Goal: Navigation & Orientation: Find specific page/section

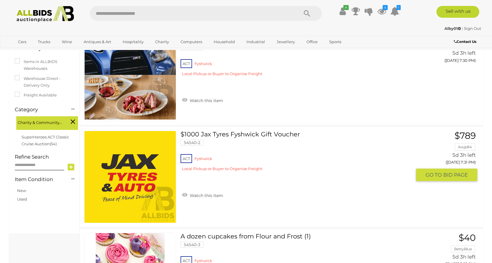
scroll to position [59, 0]
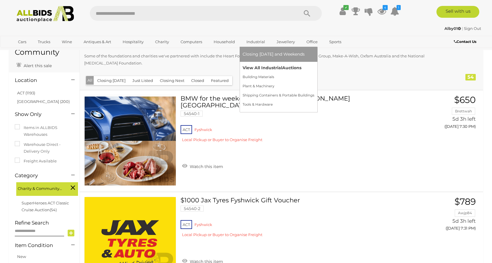
click at [250, 67] on link "View All Industrial Auctions" at bounding box center [278, 67] width 72 height 9
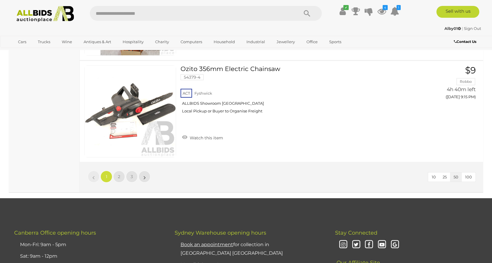
scroll to position [5139, 0]
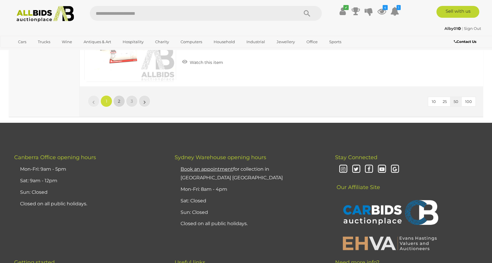
click at [119, 101] on span "2" at bounding box center [119, 100] width 2 height 5
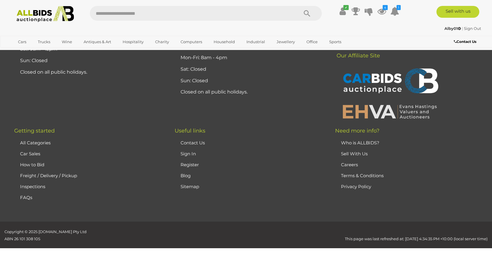
scroll to position [83, 0]
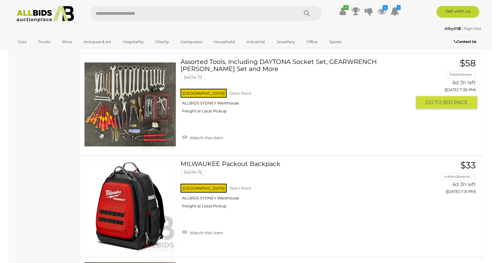
scroll to position [5045, 0]
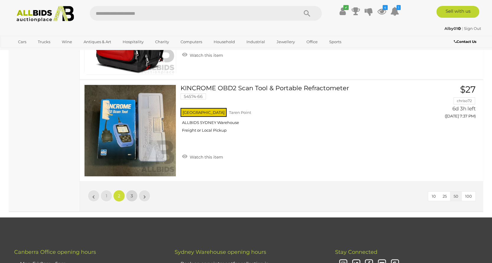
drag, startPoint x: 133, startPoint y: 197, endPoint x: 144, endPoint y: 193, distance: 12.0
click at [133, 196] on span "3" at bounding box center [132, 195] width 2 height 5
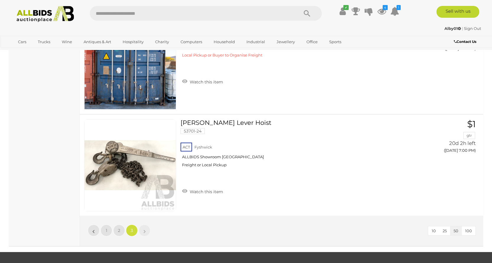
scroll to position [1500, 0]
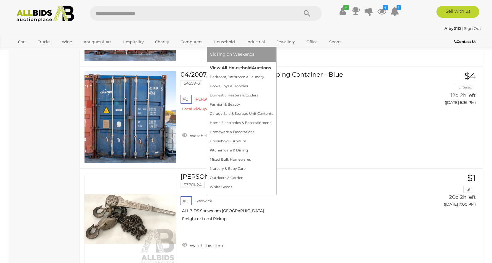
click at [221, 68] on link "View All Household Auctions" at bounding box center [242, 67] width 64 height 9
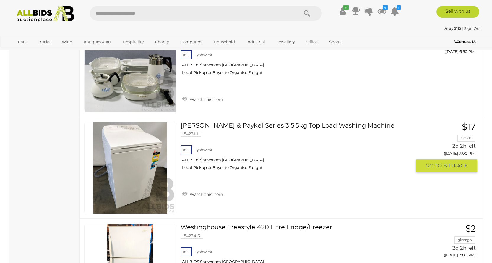
scroll to position [3367, 0]
